Goal: Transaction & Acquisition: Book appointment/travel/reservation

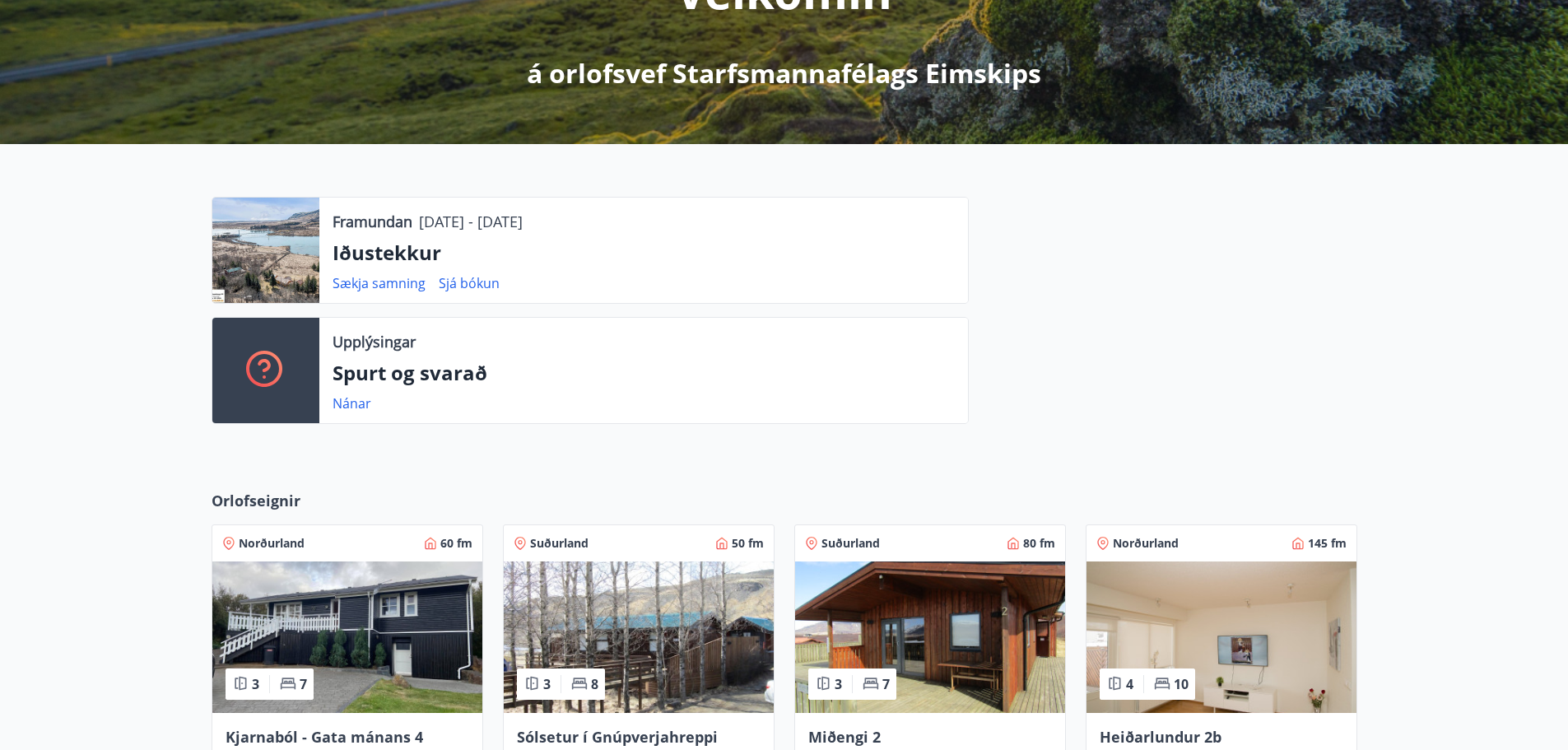
scroll to position [258, 0]
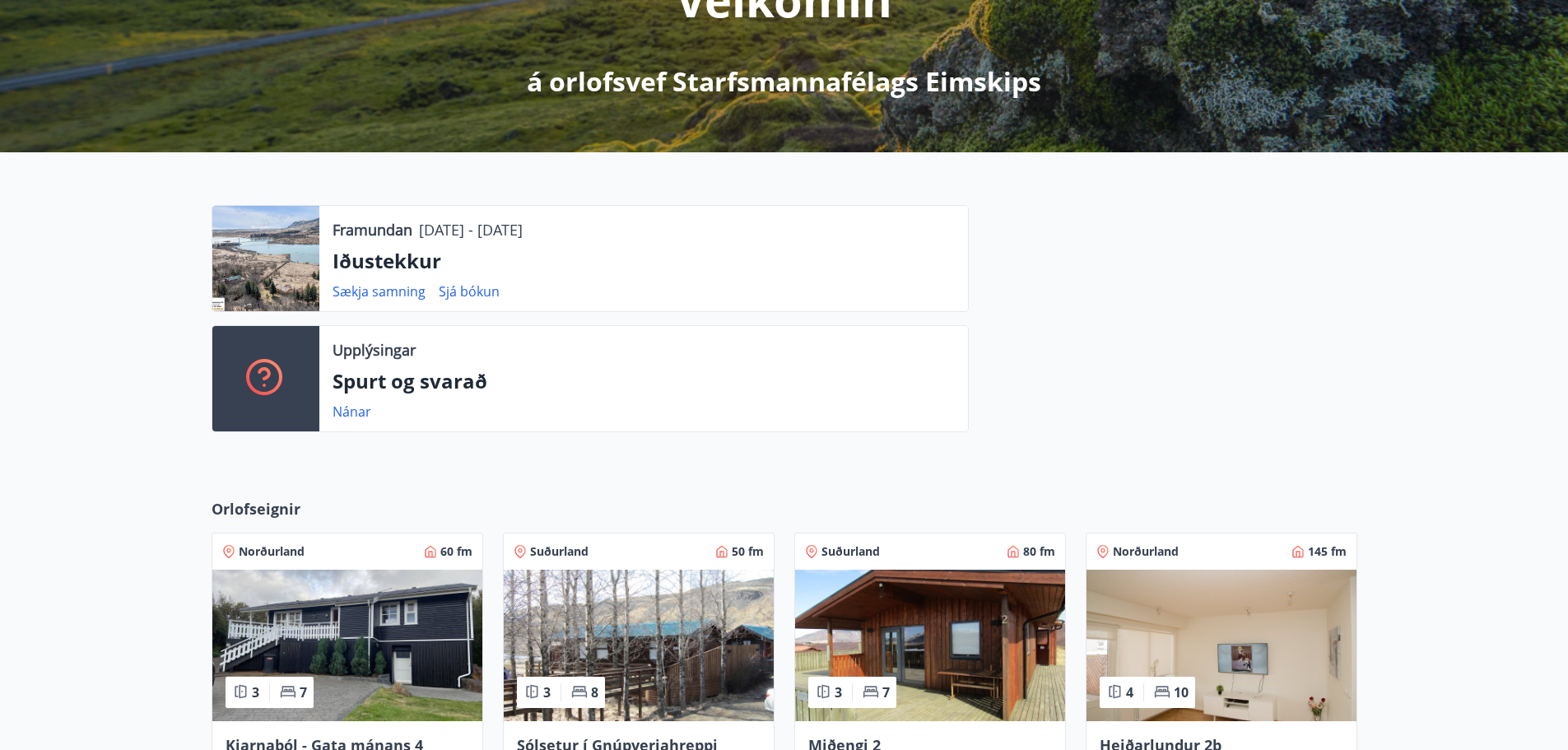
click at [355, 217] on div "Framundan [DATE] - [DATE] Iðustekkur Sækja samning Sjá bókun" at bounding box center [643, 258] width 649 height 106
click at [344, 233] on p "Framundan" at bounding box center [373, 229] width 80 height 21
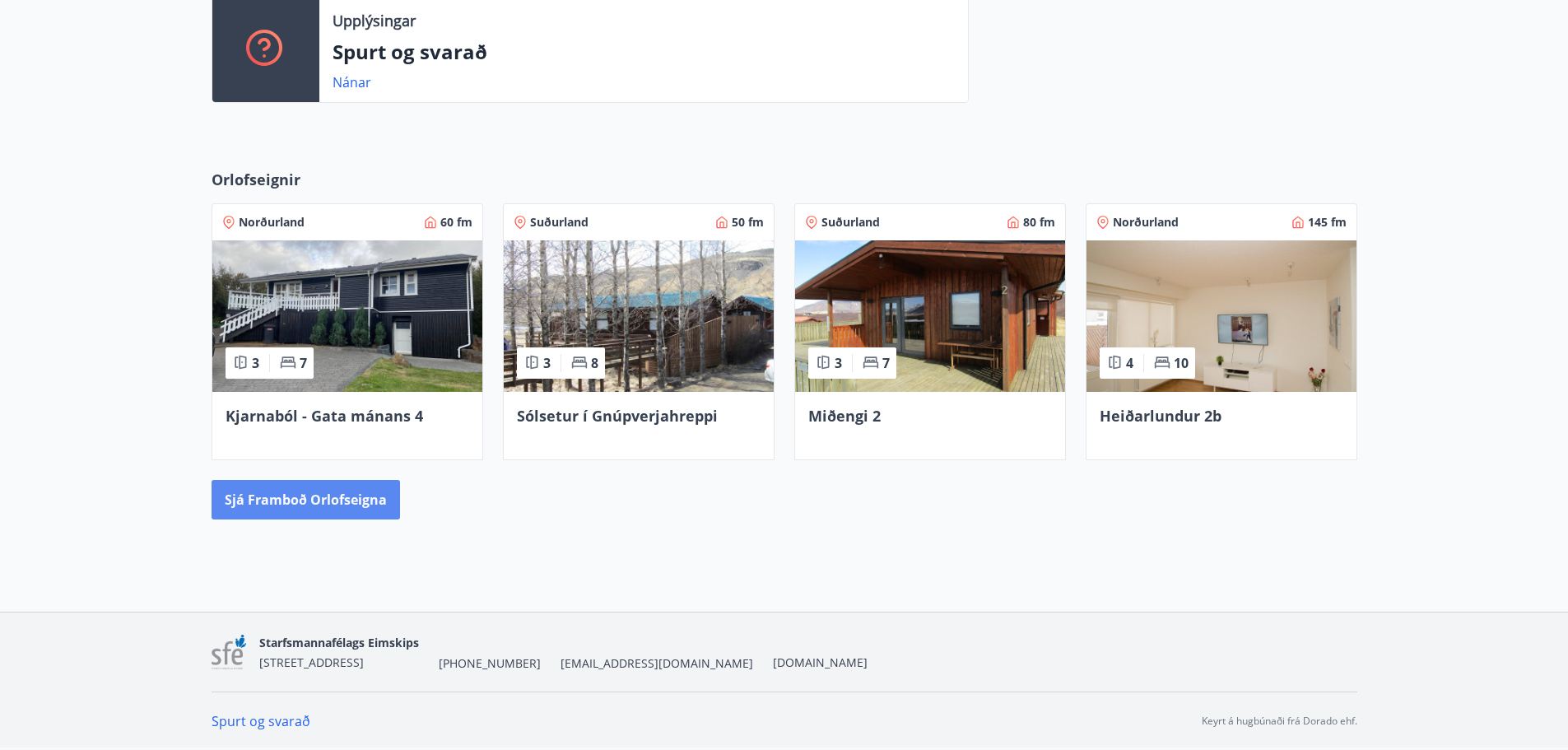
click at [298, 494] on button "Sjá framboð orlofseigna" at bounding box center [305, 500] width 188 height 40
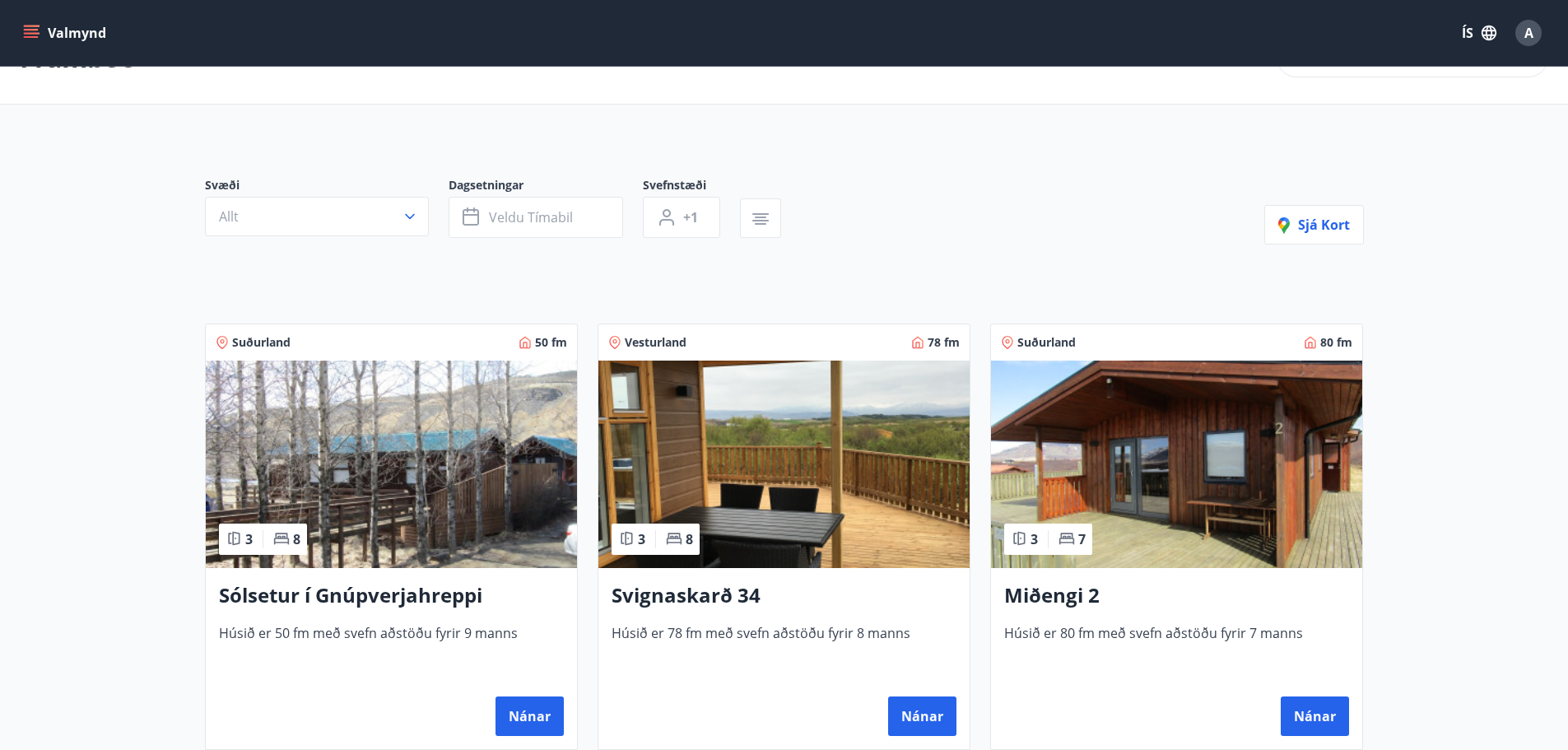
scroll to position [83, 0]
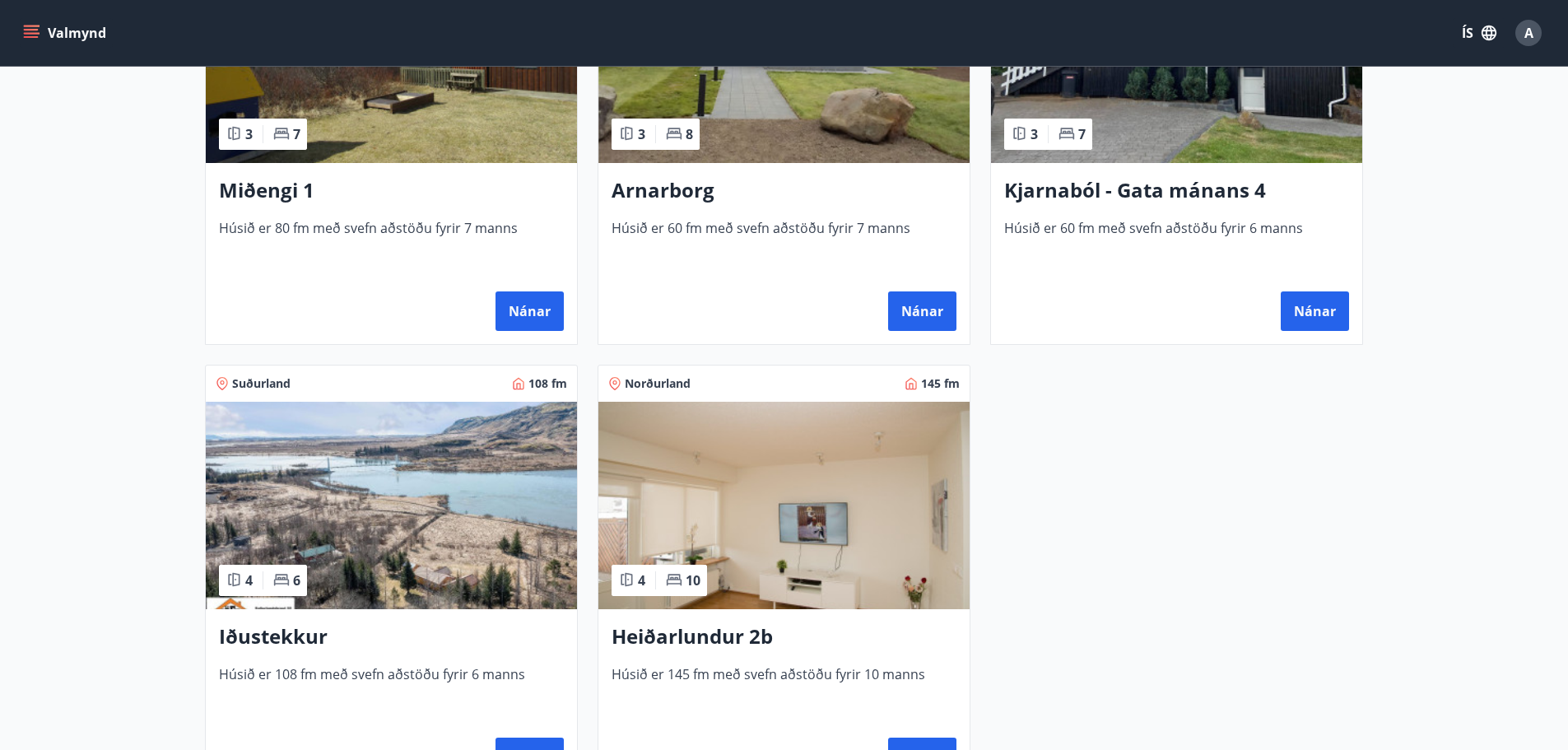
click at [417, 546] on img at bounding box center [391, 506] width 371 height 207
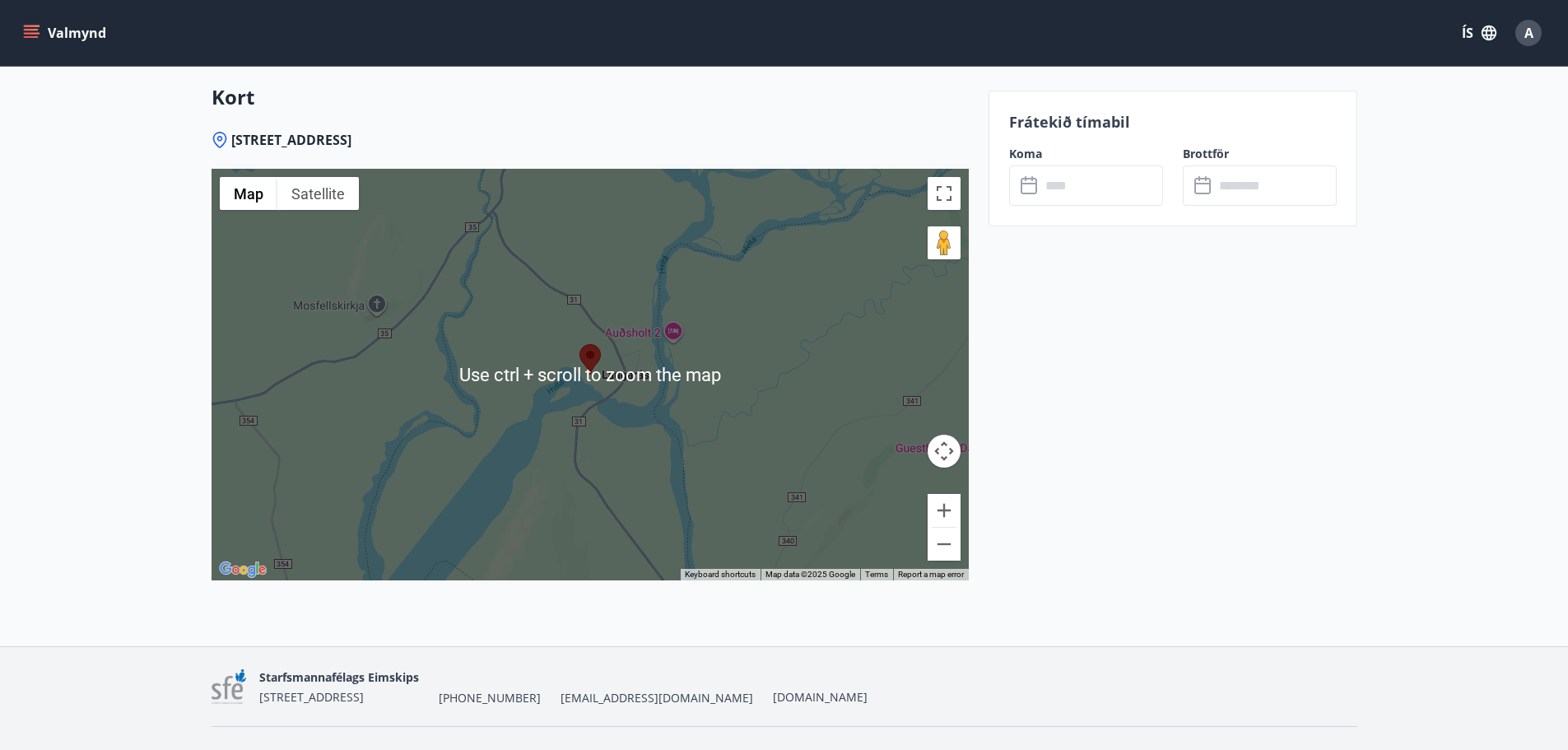
scroll to position [2306, 0]
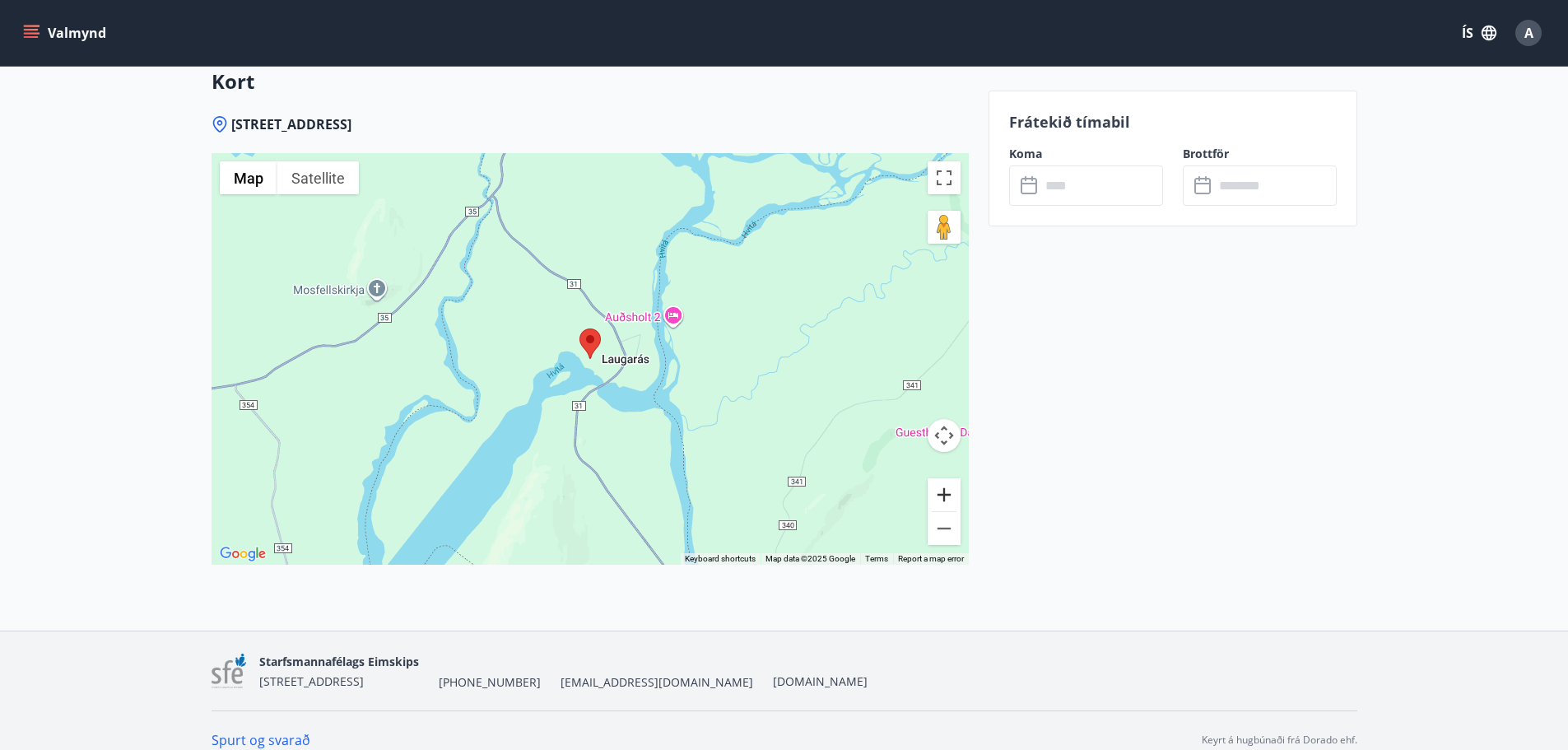
click at [940, 492] on button "Zoom in" at bounding box center [943, 495] width 33 height 33
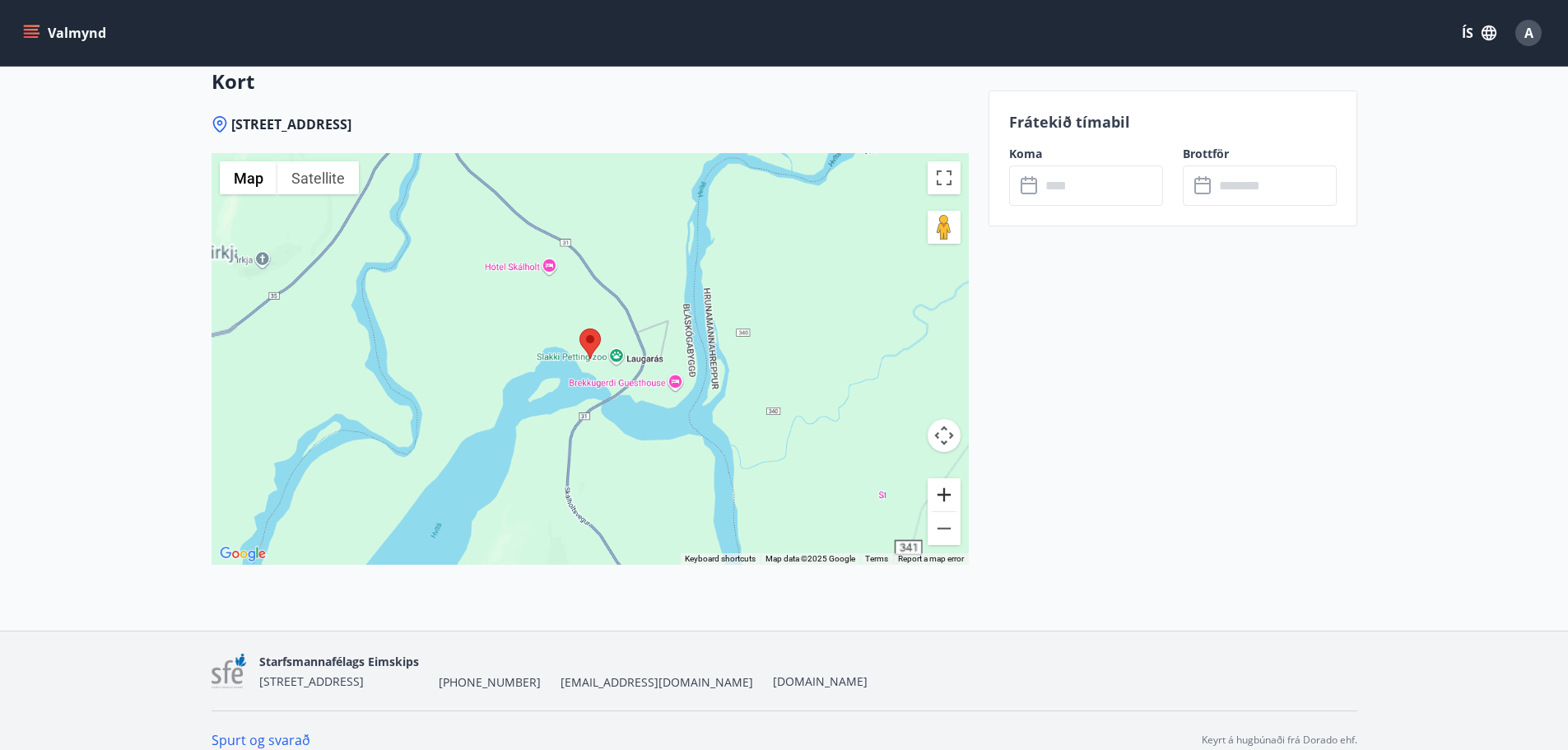
click at [940, 492] on button "Zoom in" at bounding box center [943, 495] width 33 height 33
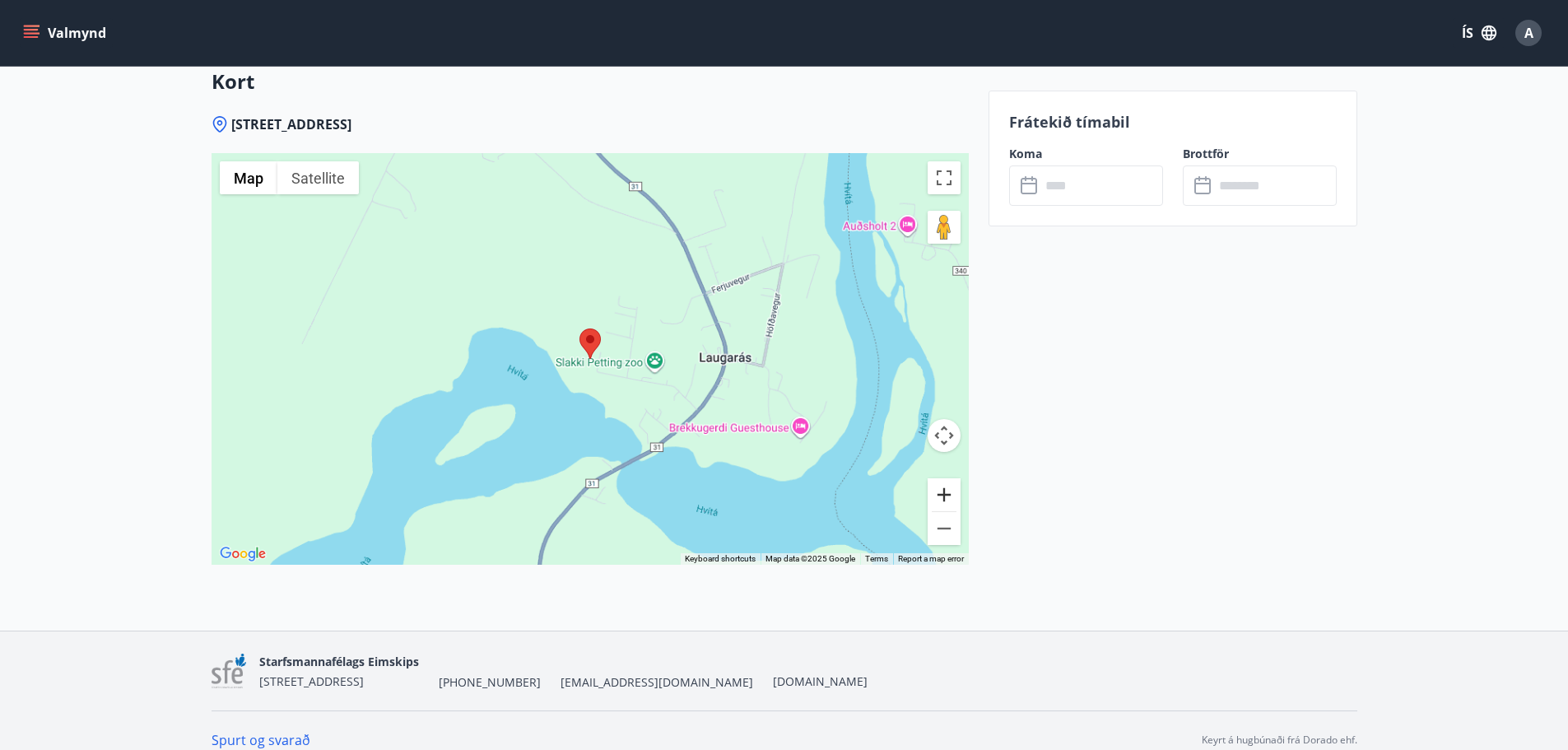
click at [940, 492] on button "Zoom in" at bounding box center [943, 495] width 33 height 33
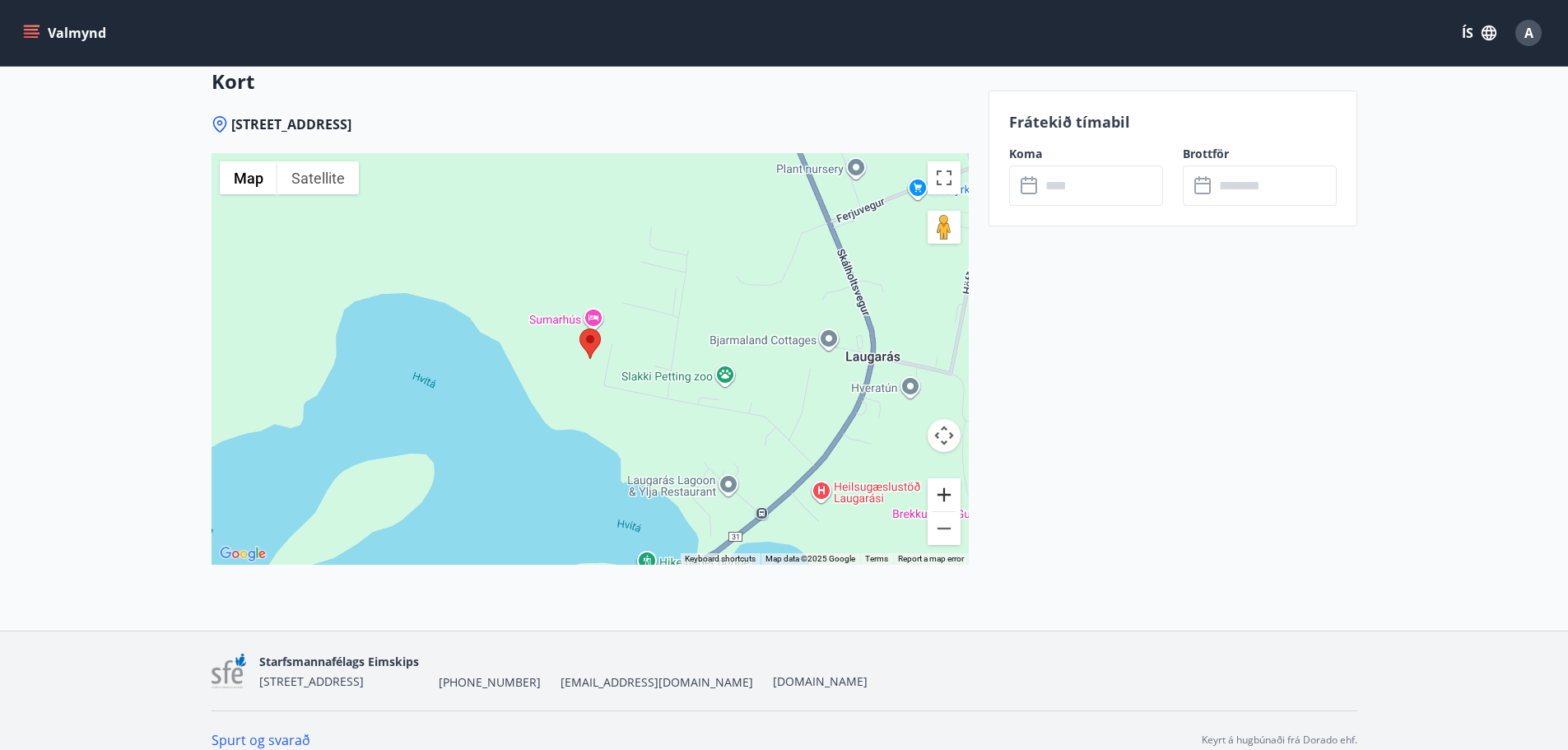
click at [940, 492] on button "Zoom in" at bounding box center [943, 495] width 33 height 33
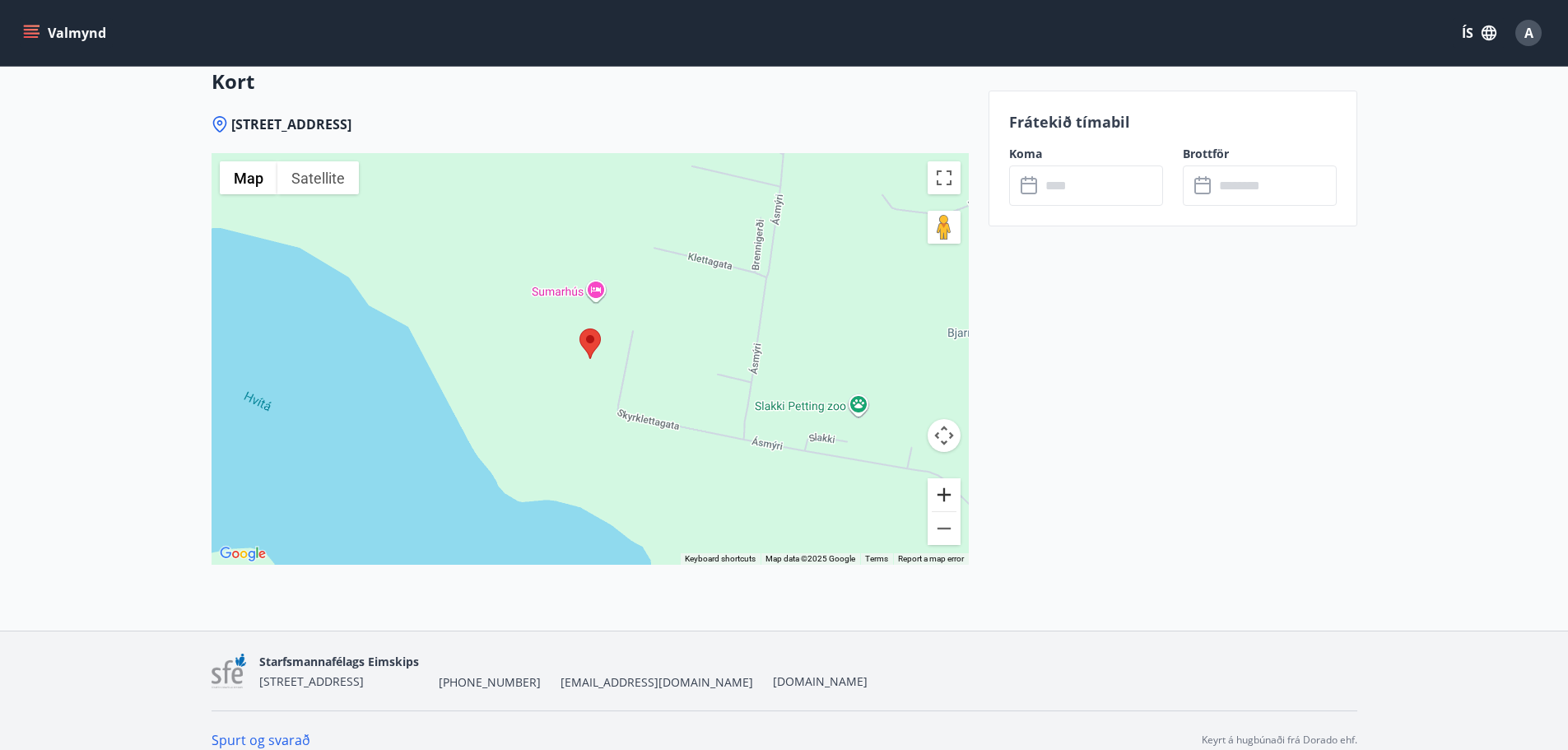
click at [940, 492] on button "Zoom in" at bounding box center [943, 495] width 33 height 33
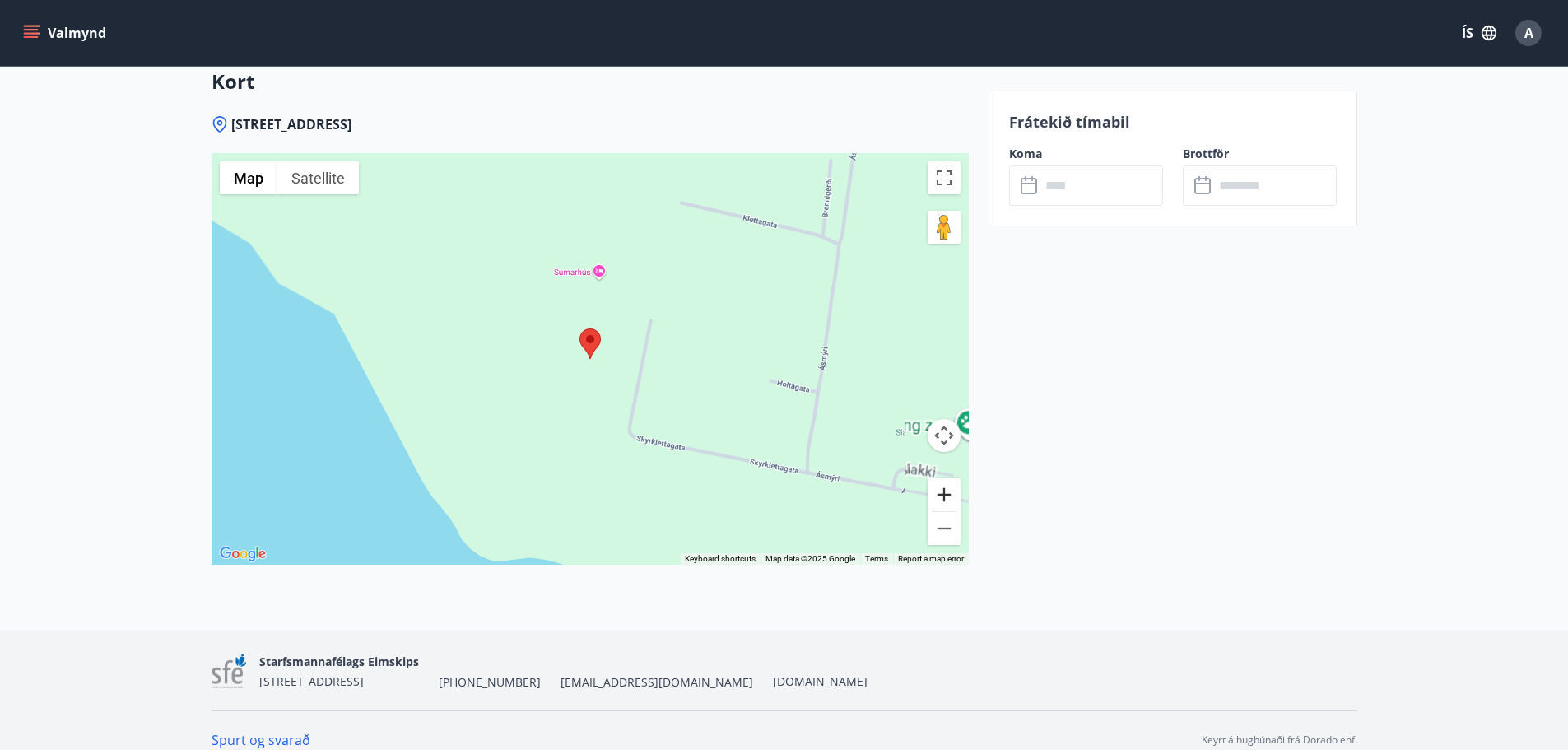
click at [940, 492] on button "Zoom in" at bounding box center [943, 495] width 33 height 33
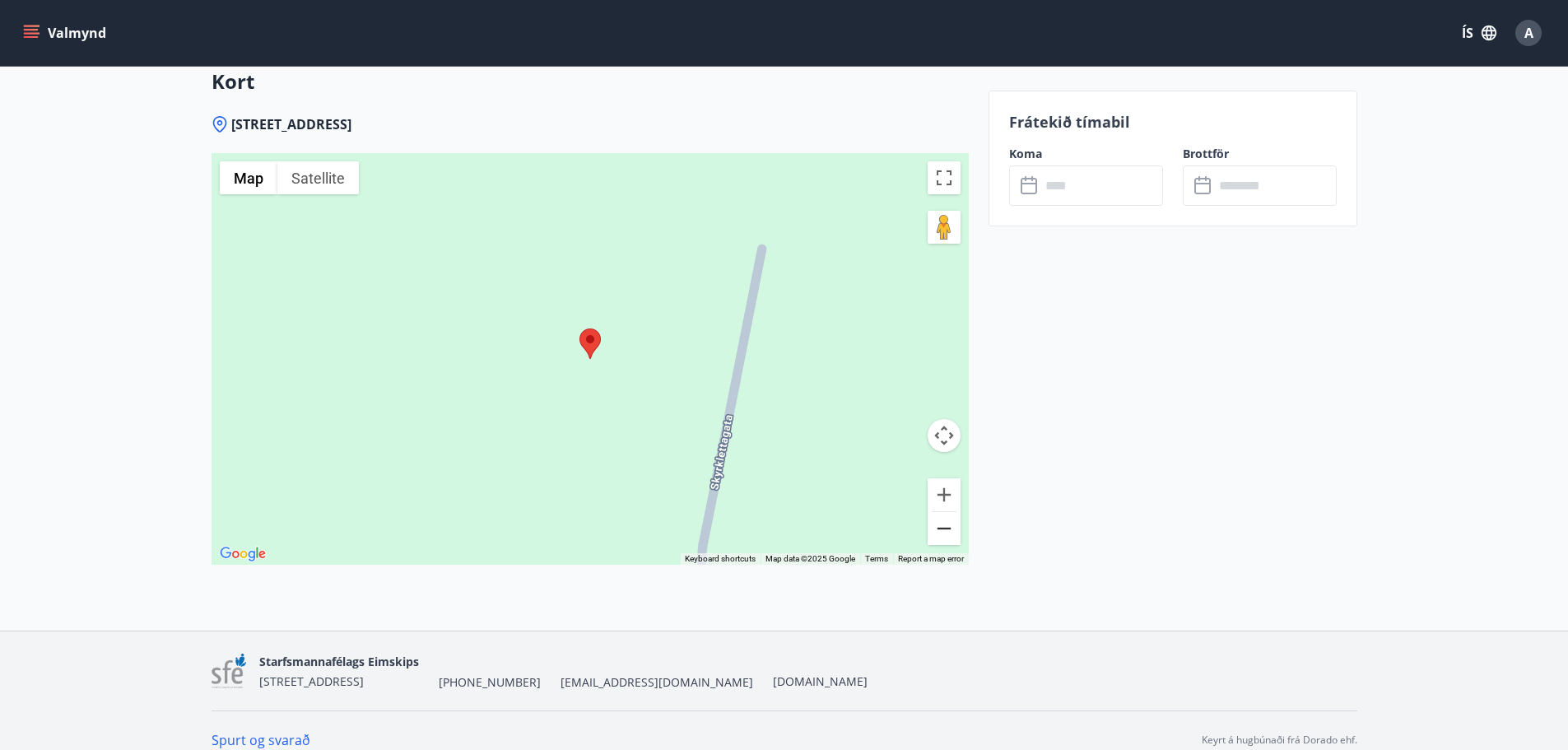
click at [939, 524] on button "Zoom out" at bounding box center [943, 528] width 33 height 33
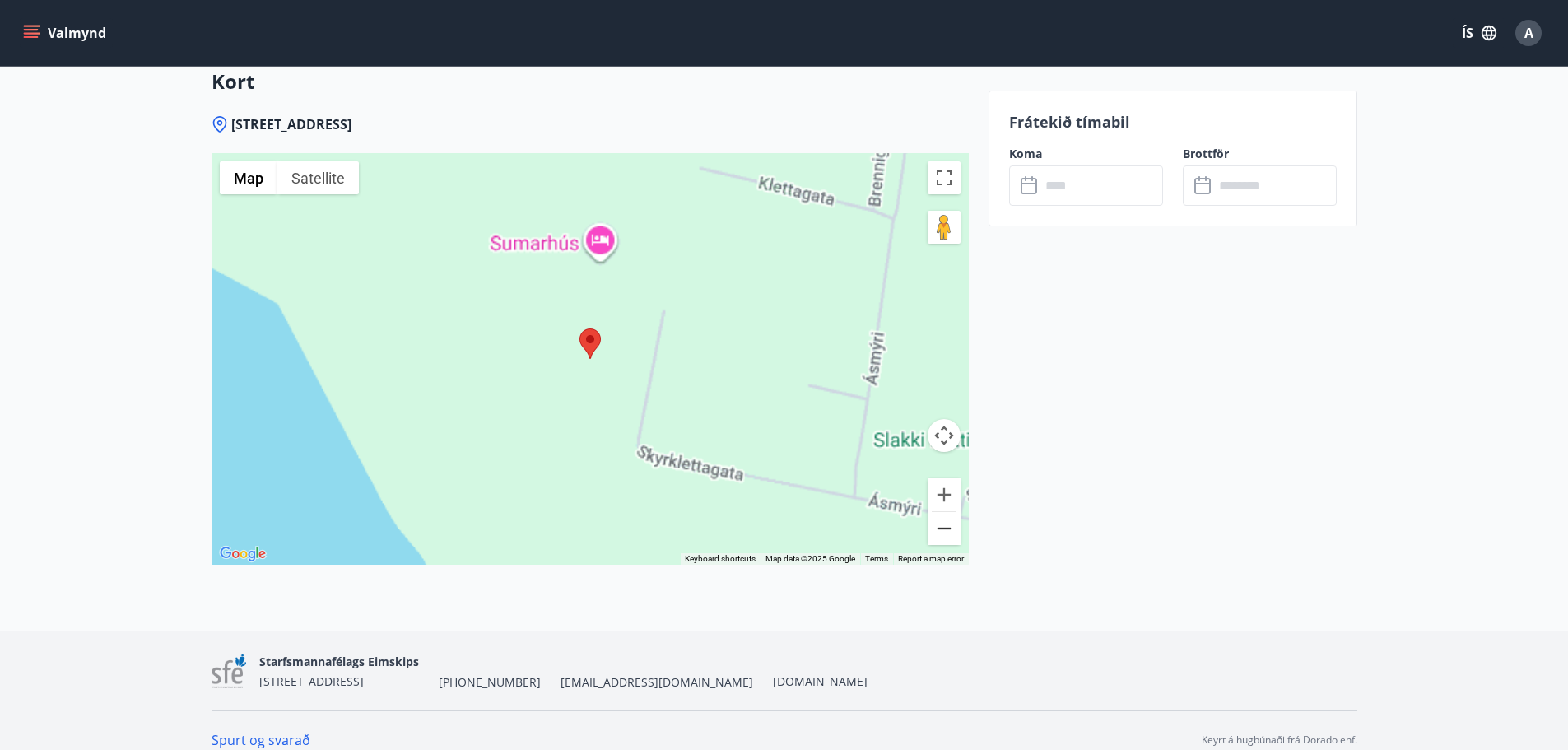
click at [939, 524] on button "Zoom out" at bounding box center [943, 528] width 33 height 33
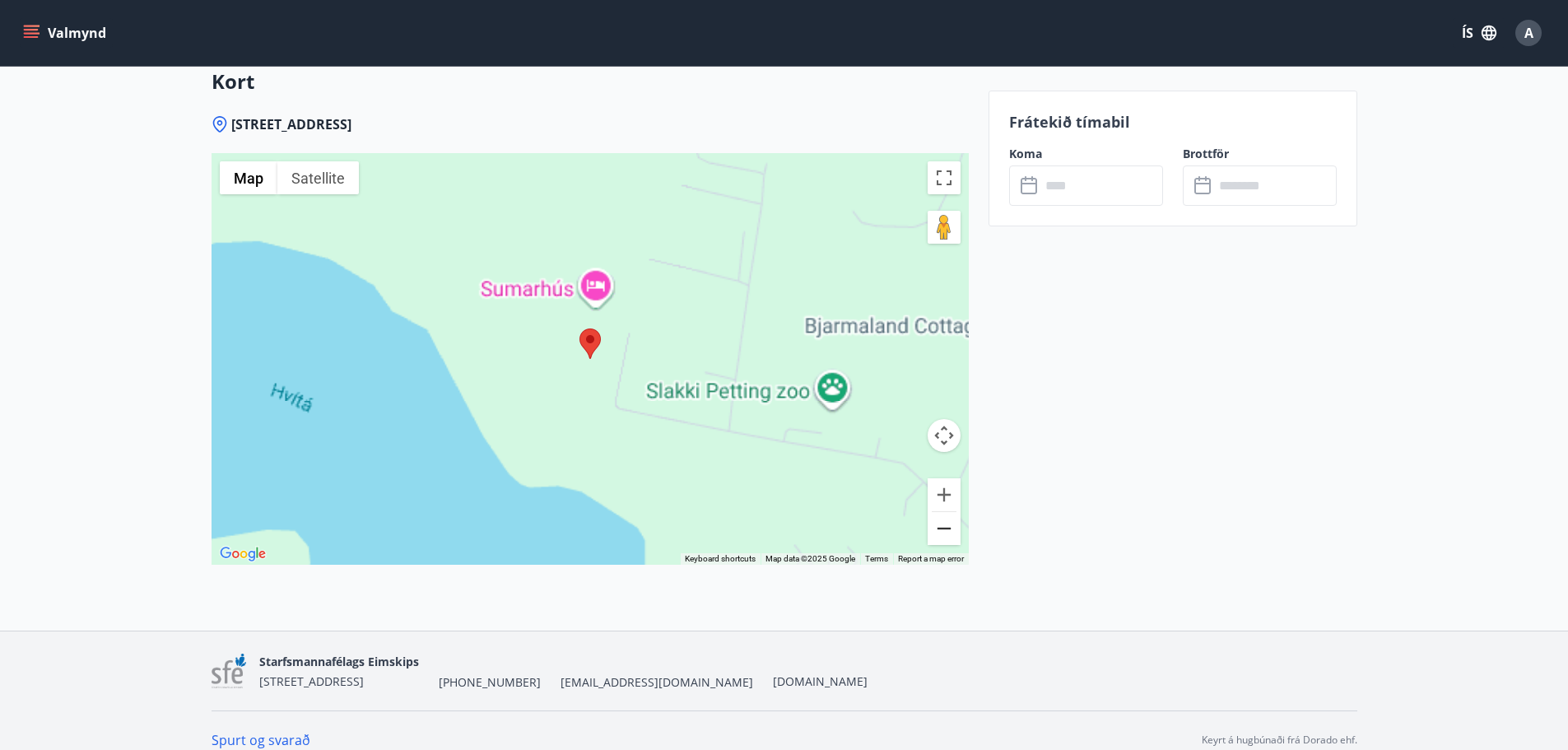
click at [939, 524] on button "Zoom out" at bounding box center [943, 528] width 33 height 33
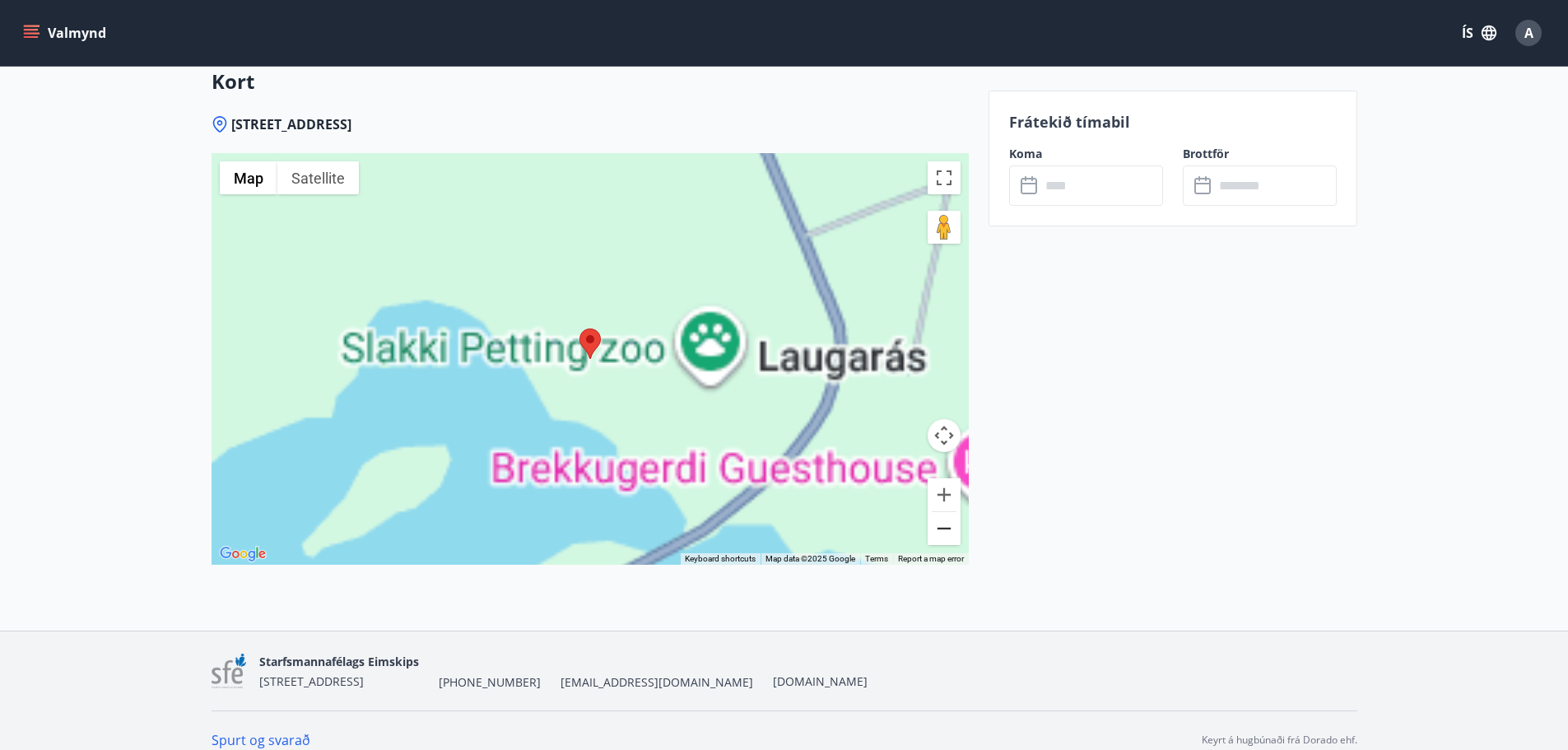
click at [939, 524] on button "Zoom out" at bounding box center [943, 528] width 33 height 33
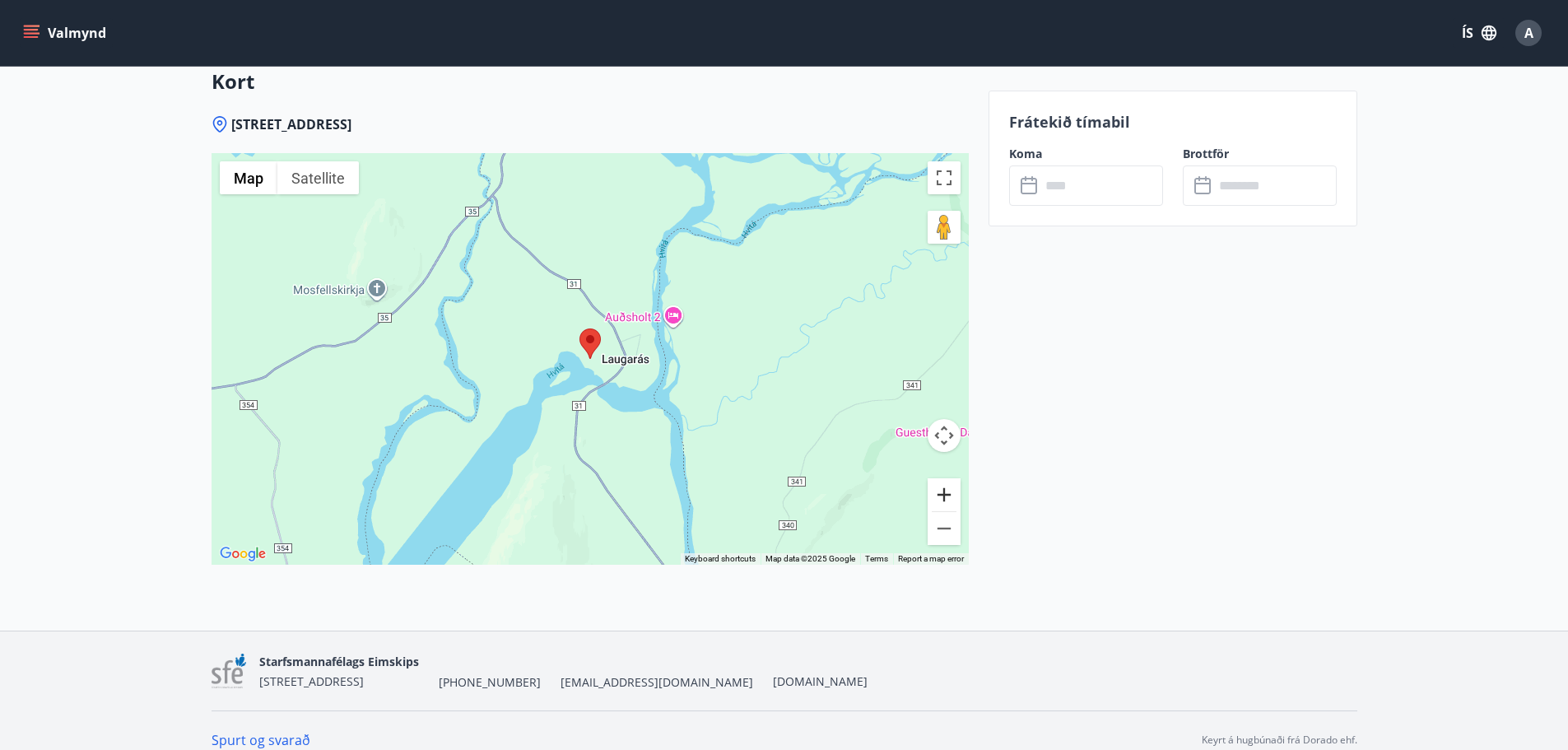
click at [938, 498] on button "Zoom in" at bounding box center [943, 495] width 33 height 33
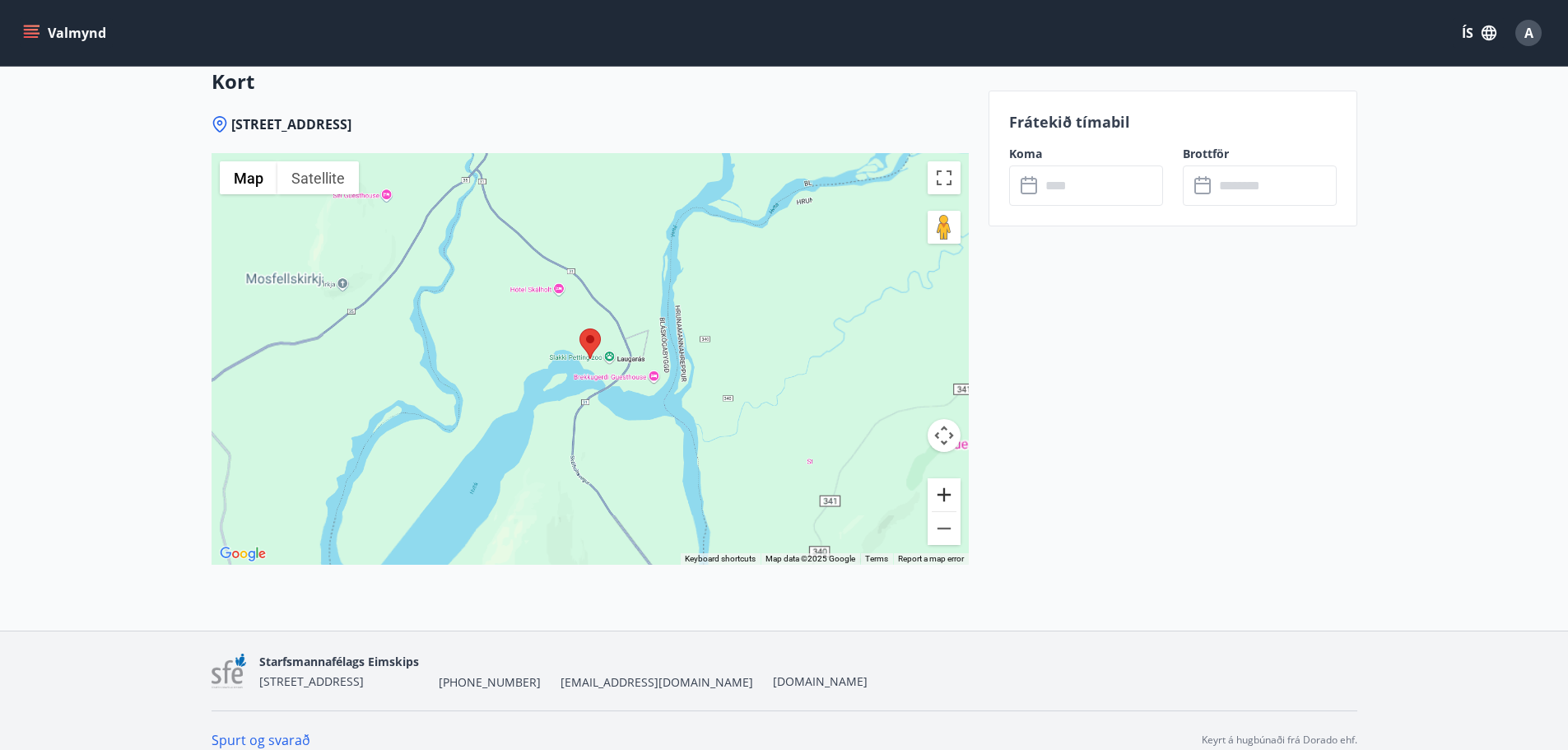
click at [938, 498] on button "Zoom in" at bounding box center [943, 495] width 33 height 33
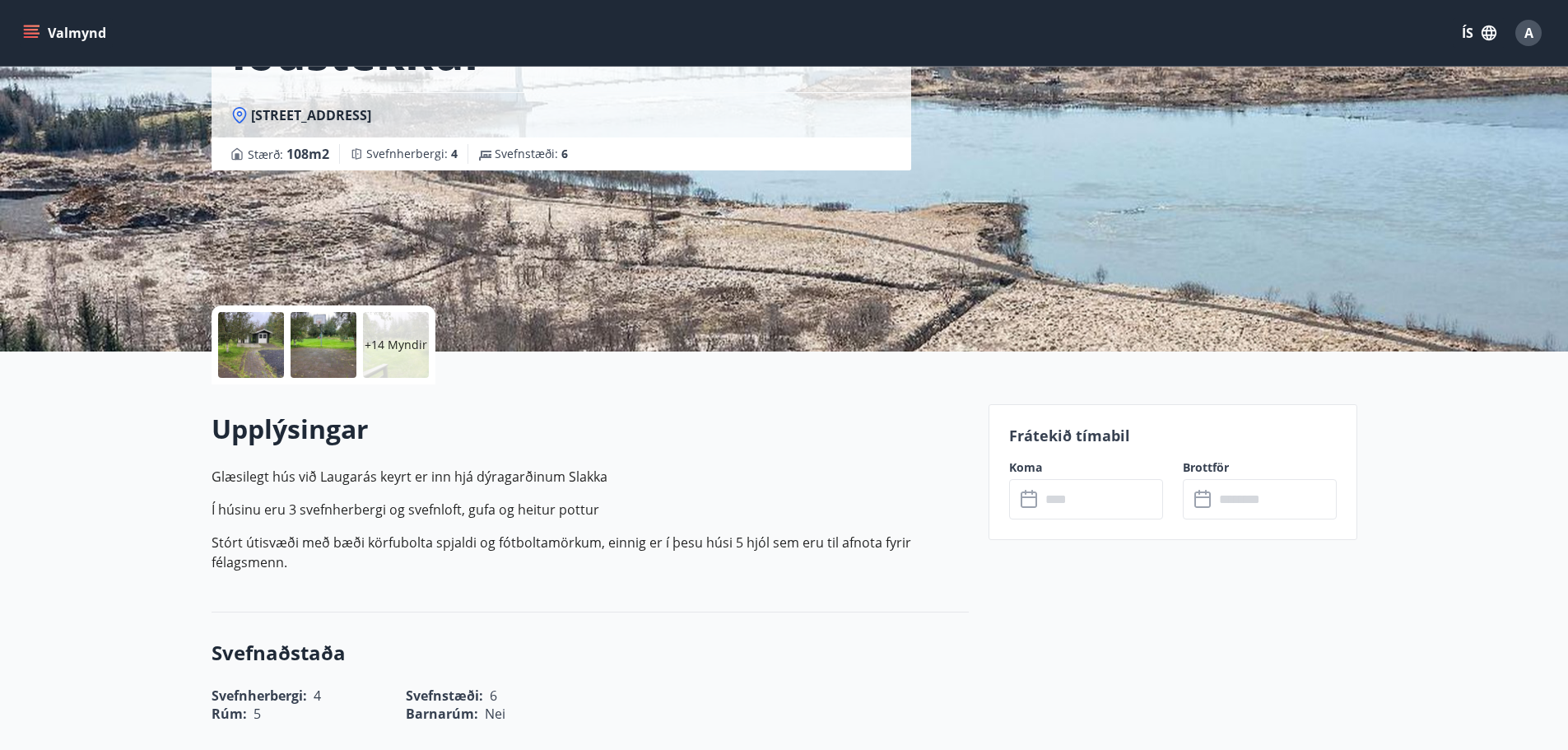
scroll to position [0, 0]
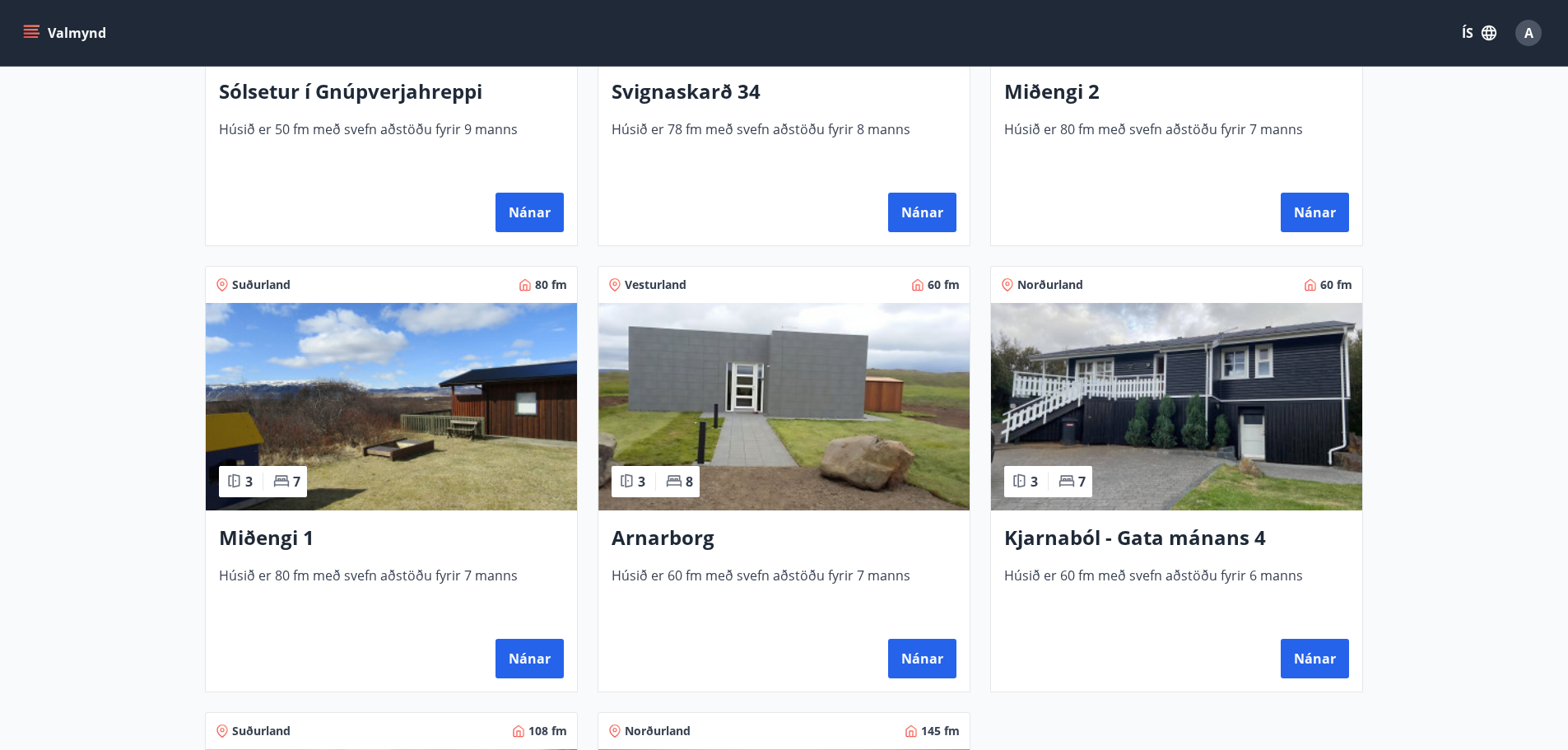
scroll to position [741, 0]
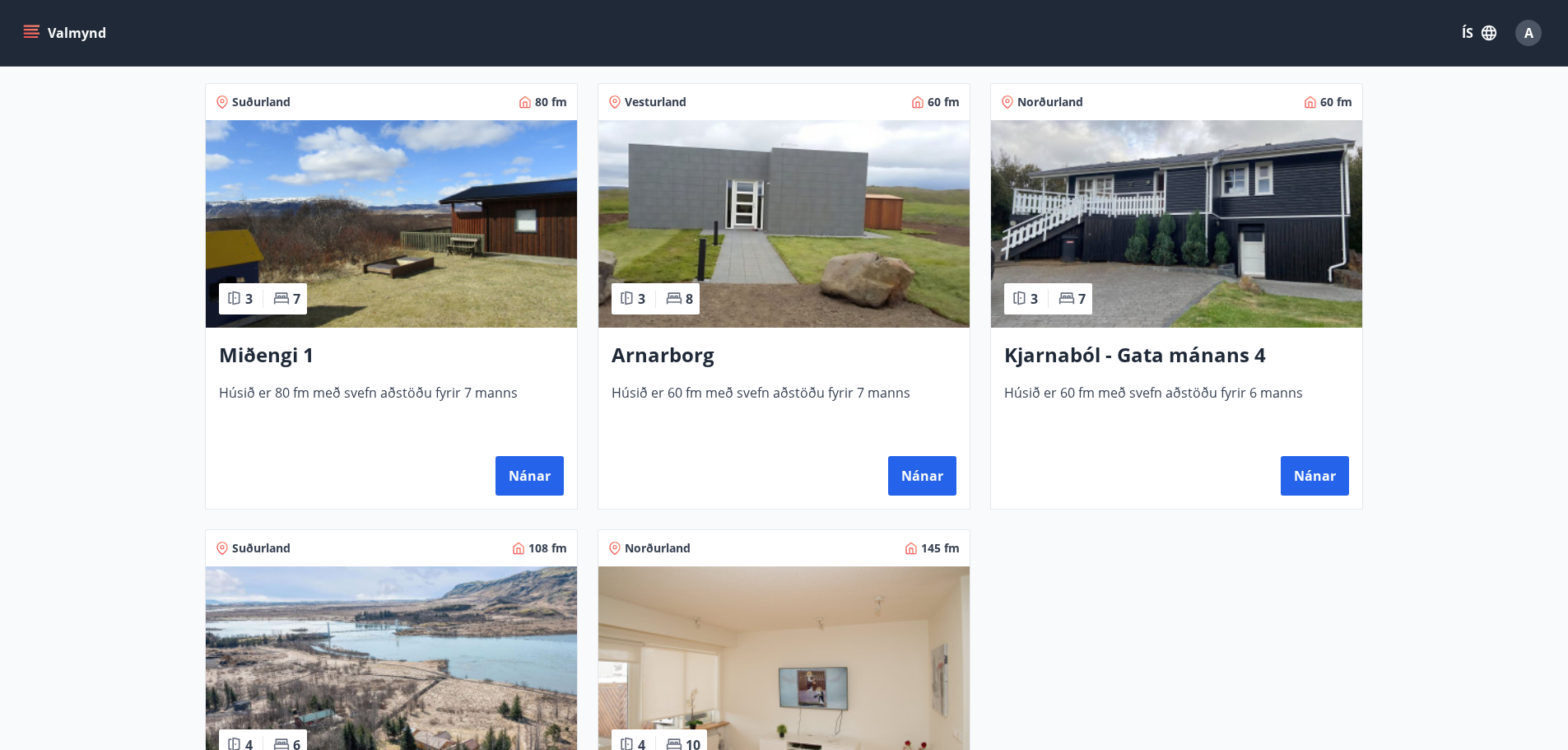
click at [1161, 233] on img at bounding box center [1176, 224] width 371 height 207
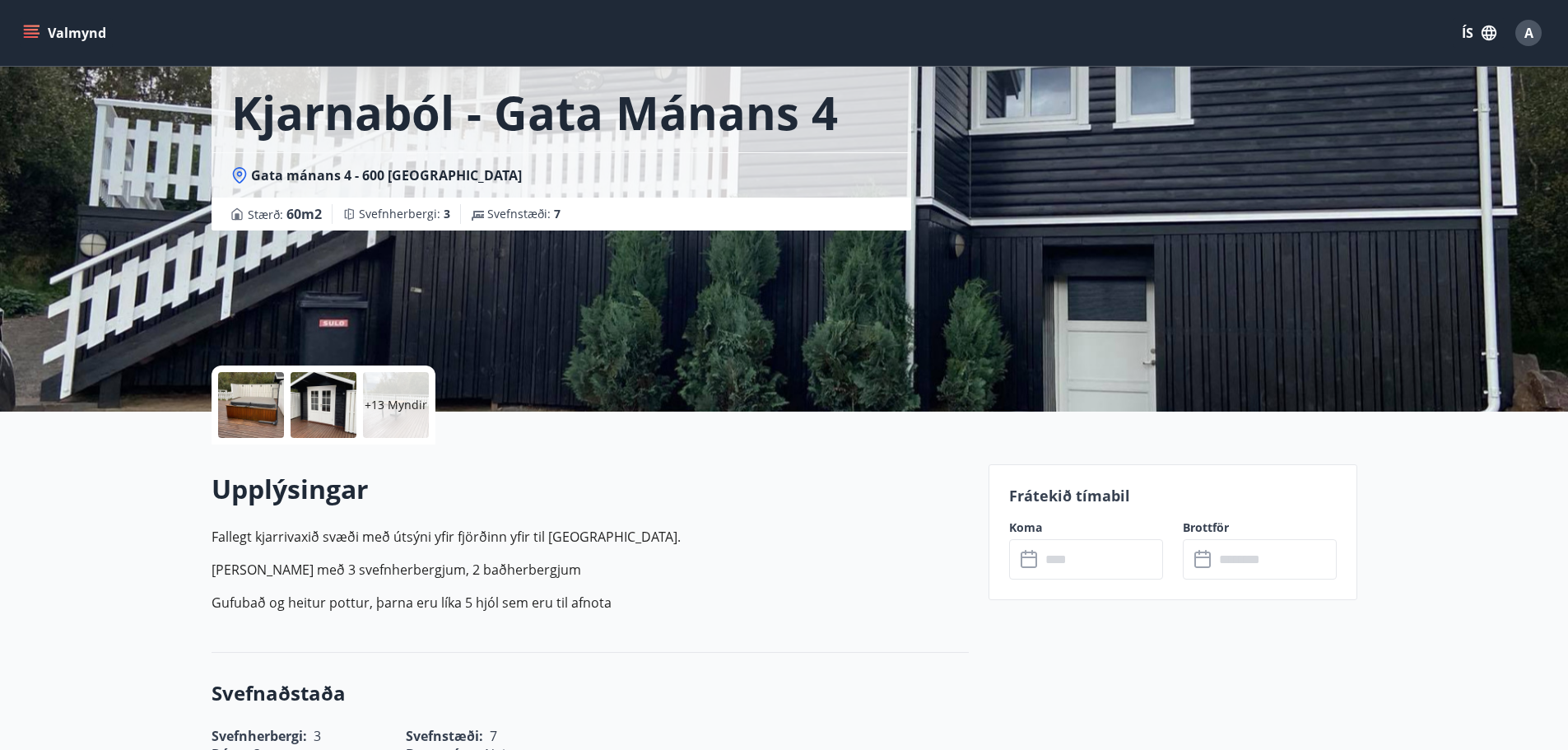
scroll to position [329, 0]
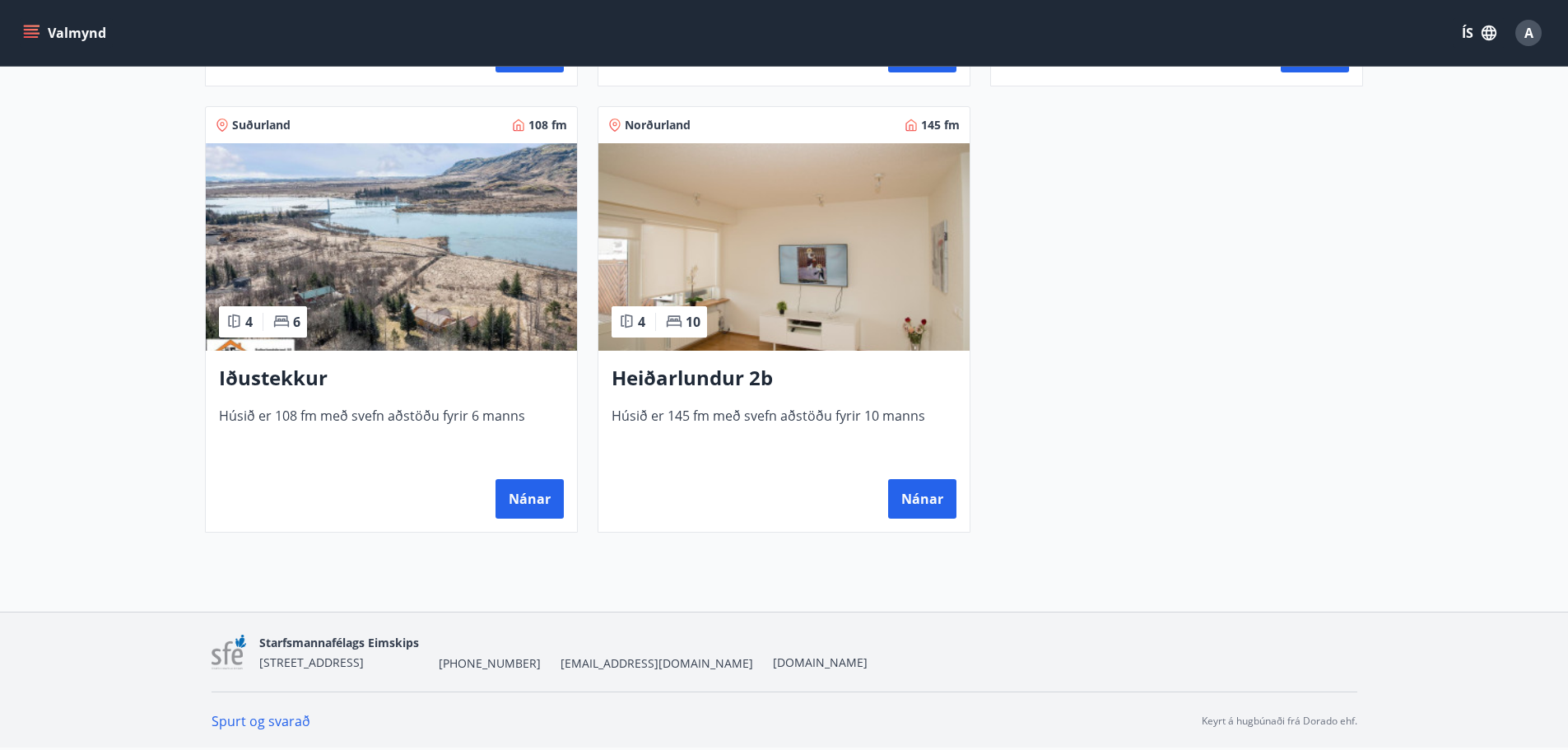
click at [330, 261] on img at bounding box center [391, 247] width 371 height 207
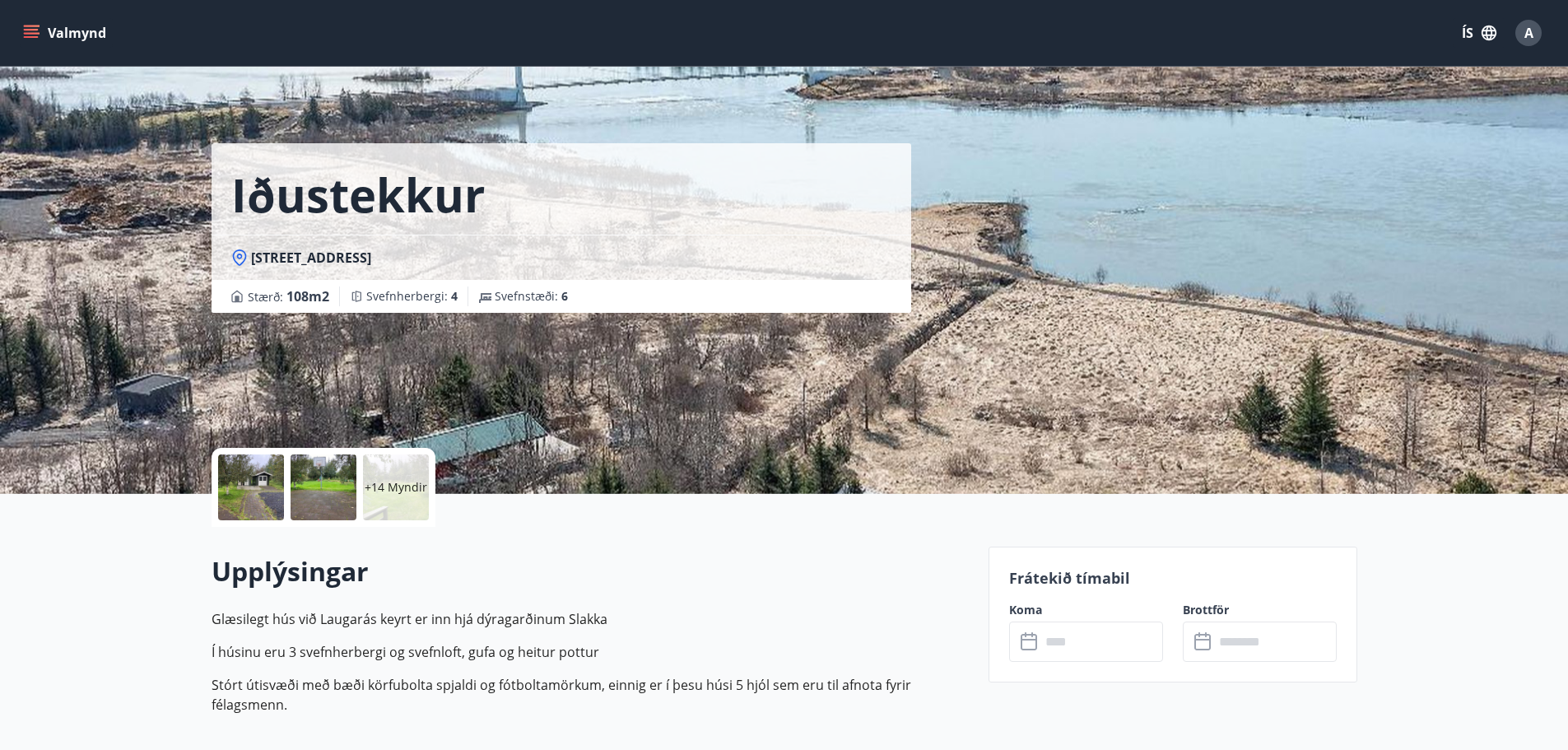
click at [257, 471] on div at bounding box center [251, 488] width 66 height 66
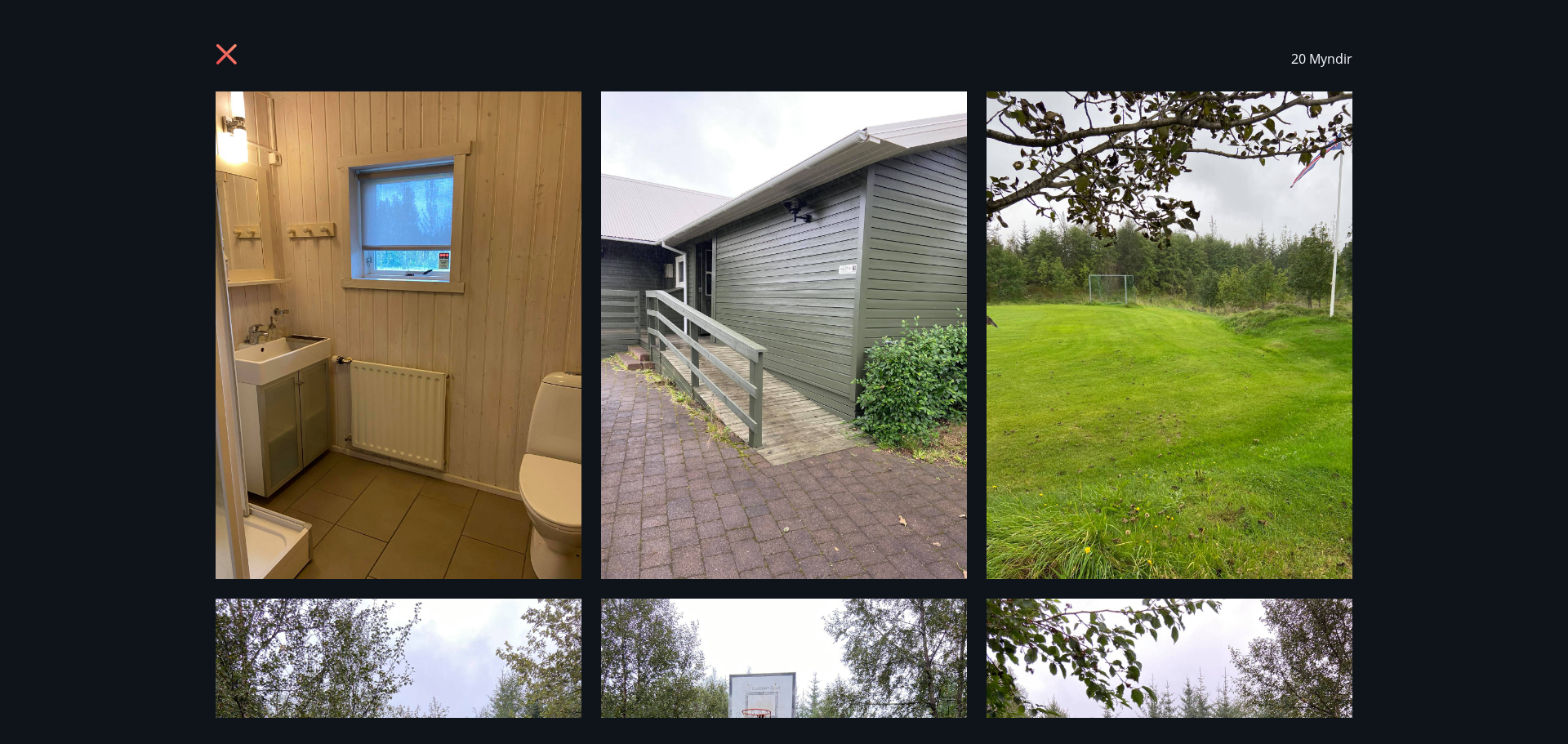
click at [229, 53] on icon at bounding box center [227, 54] width 21 height 21
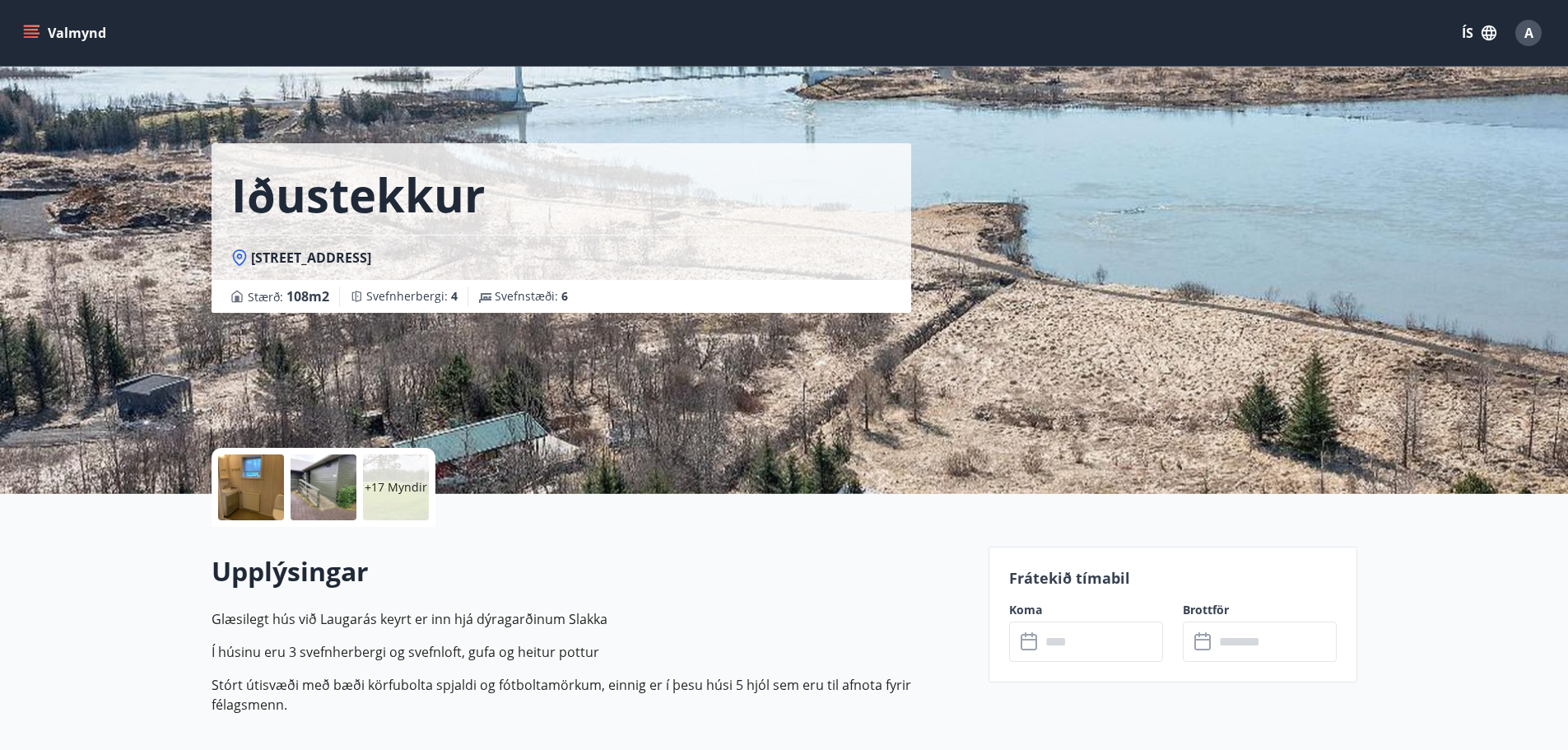
click at [382, 479] on p "+17 Myndir" at bounding box center [396, 487] width 63 height 17
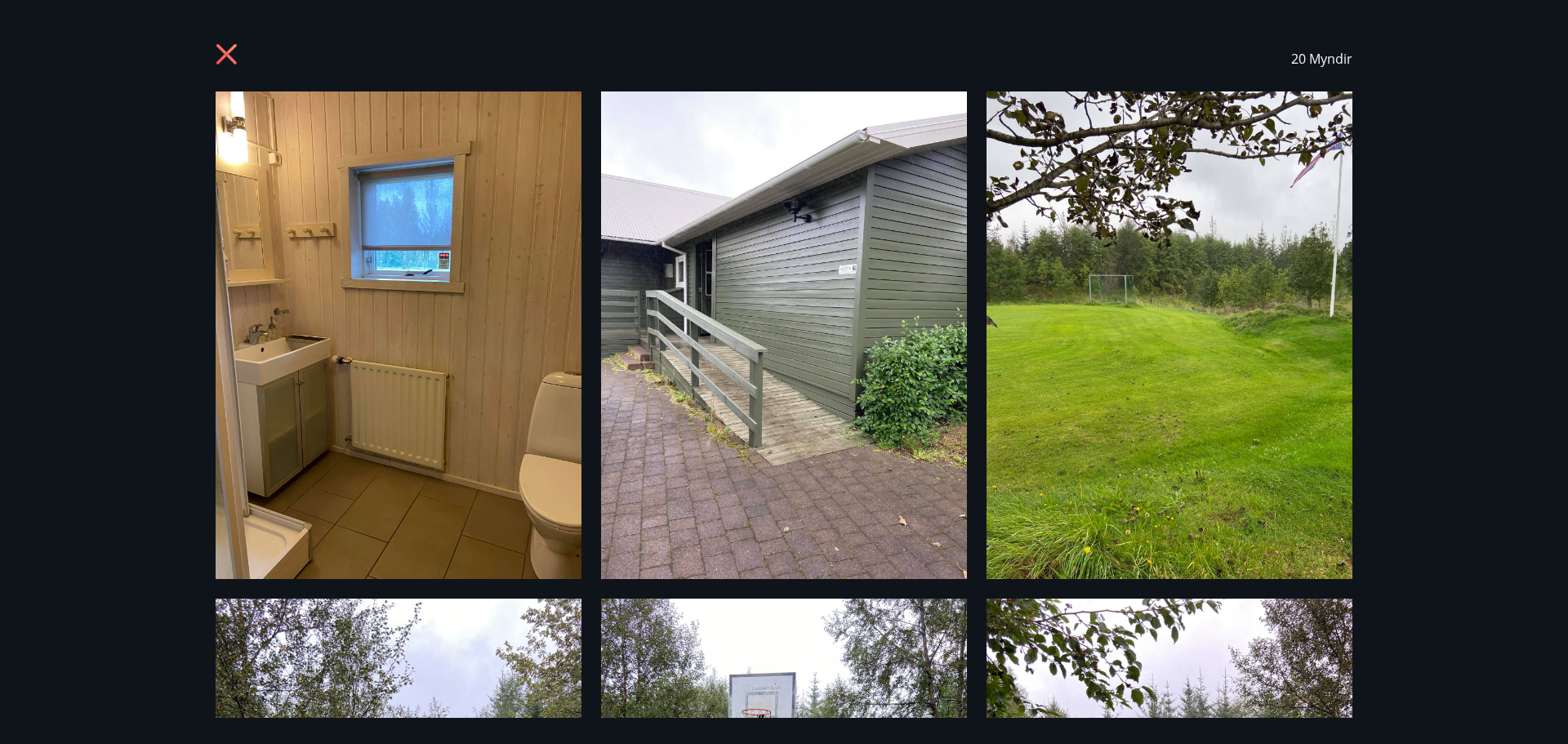
click at [223, 53] on icon at bounding box center [229, 56] width 26 height 26
